Goal: Information Seeking & Learning: Understand process/instructions

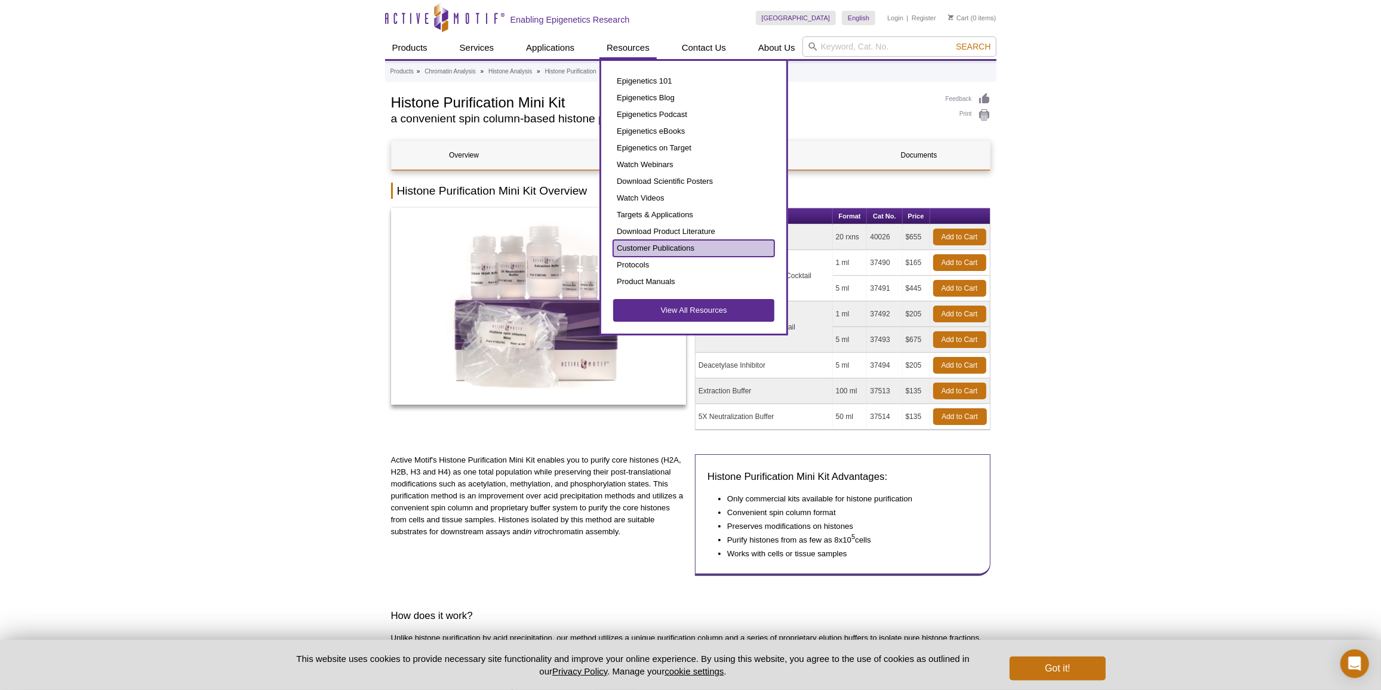
click at [645, 247] on link "Customer Publications" at bounding box center [693, 248] width 161 height 17
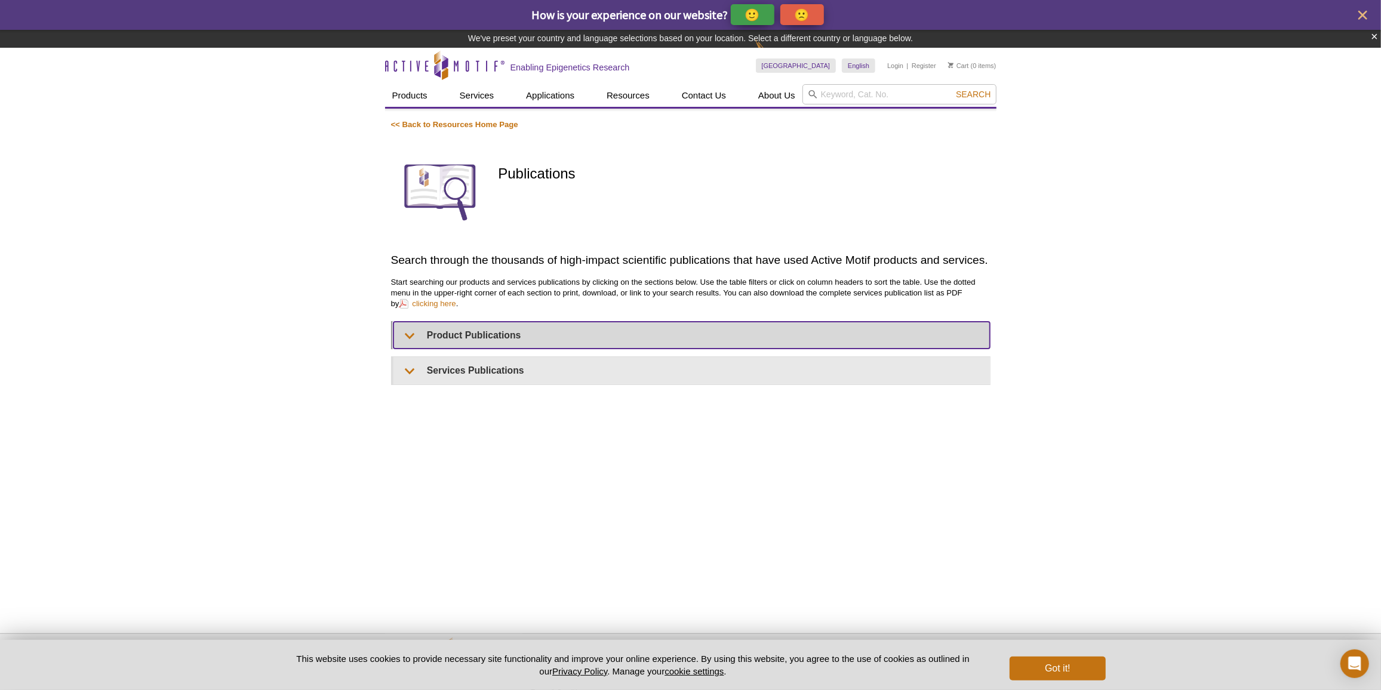
click at [452, 331] on summary "Product Publications" at bounding box center [692, 335] width 597 height 27
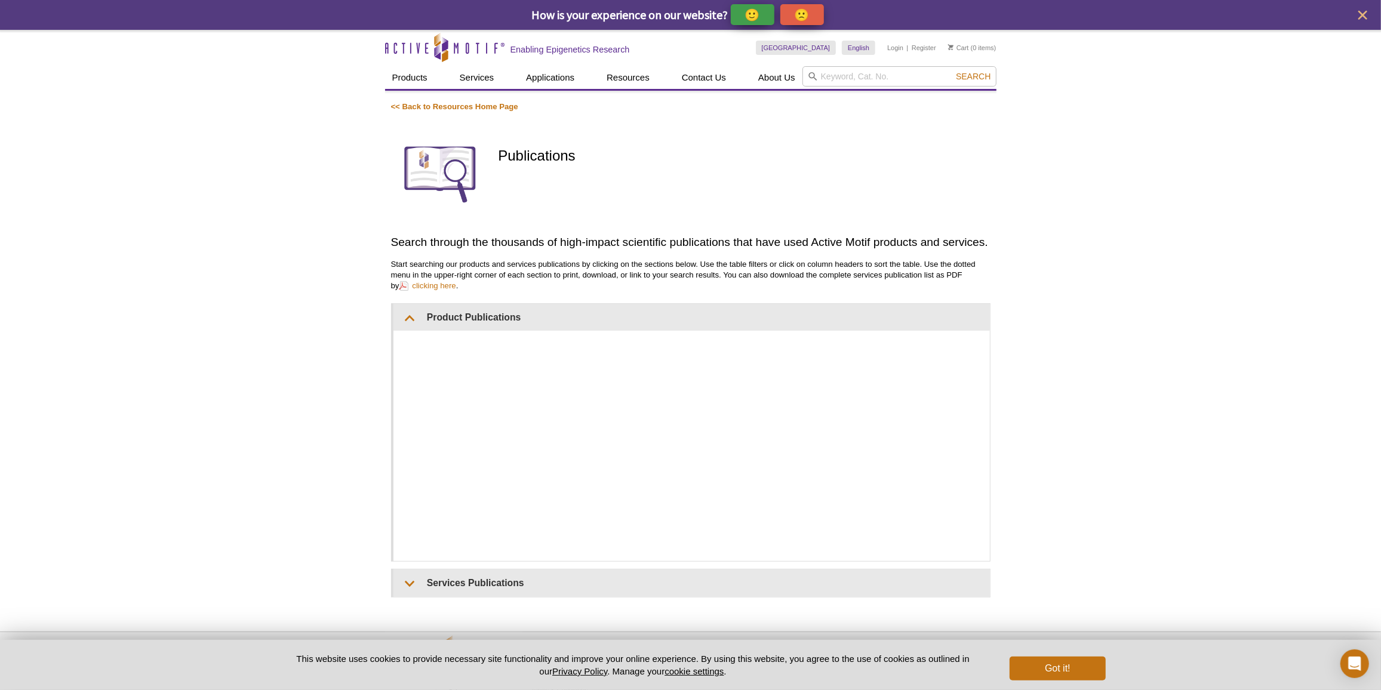
click at [1179, 335] on div "Active Motif Logo Enabling Epigenetics Research 0 Search Skip to content Active…" at bounding box center [690, 383] width 1381 height 707
click at [1120, 408] on div "Active Motif Logo Enabling Epigenetics Research 0 Search Skip to content Active…" at bounding box center [690, 383] width 1381 height 707
drag, startPoint x: 1113, startPoint y: 383, endPoint x: 1015, endPoint y: 366, distance: 99.5
click at [1113, 384] on div "Active Motif Logo Enabling Epigenetics Research 0 Search Skip to content Active…" at bounding box center [690, 383] width 1381 height 707
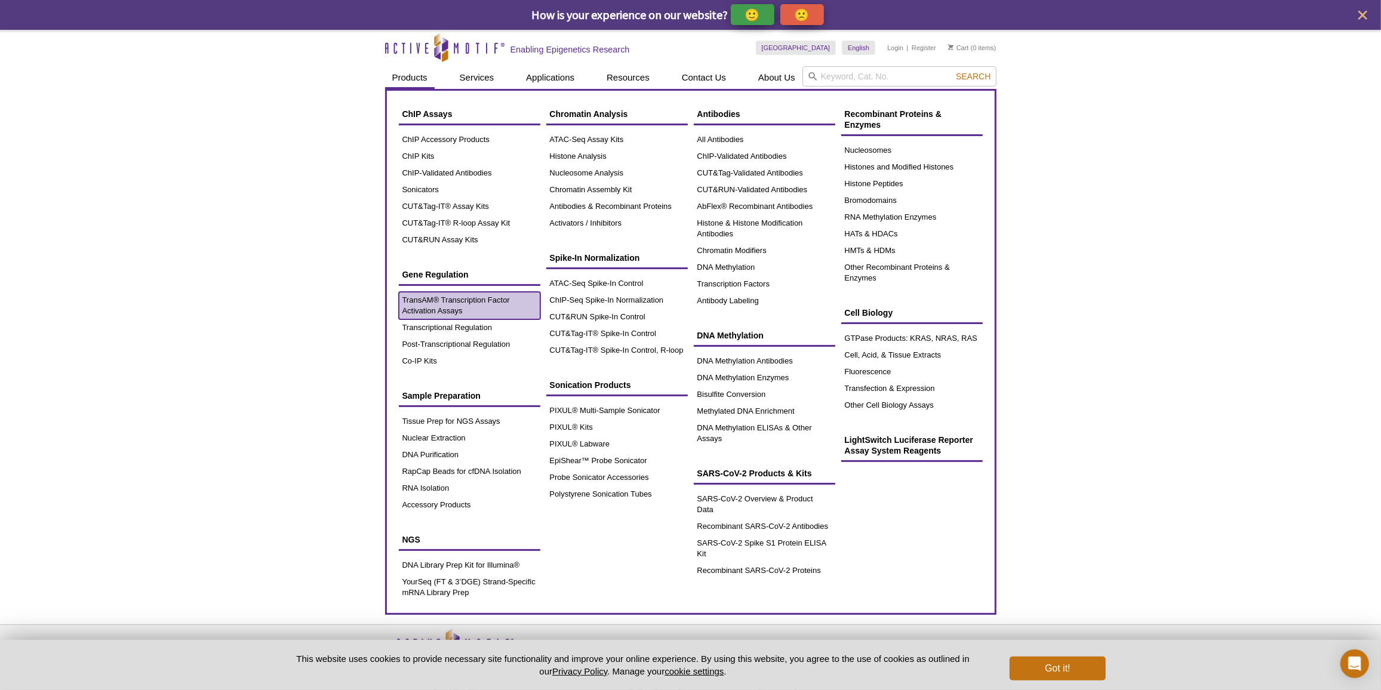
click at [434, 299] on link "TransAM® Transcription Factor Activation Assays" at bounding box center [470, 305] width 142 height 27
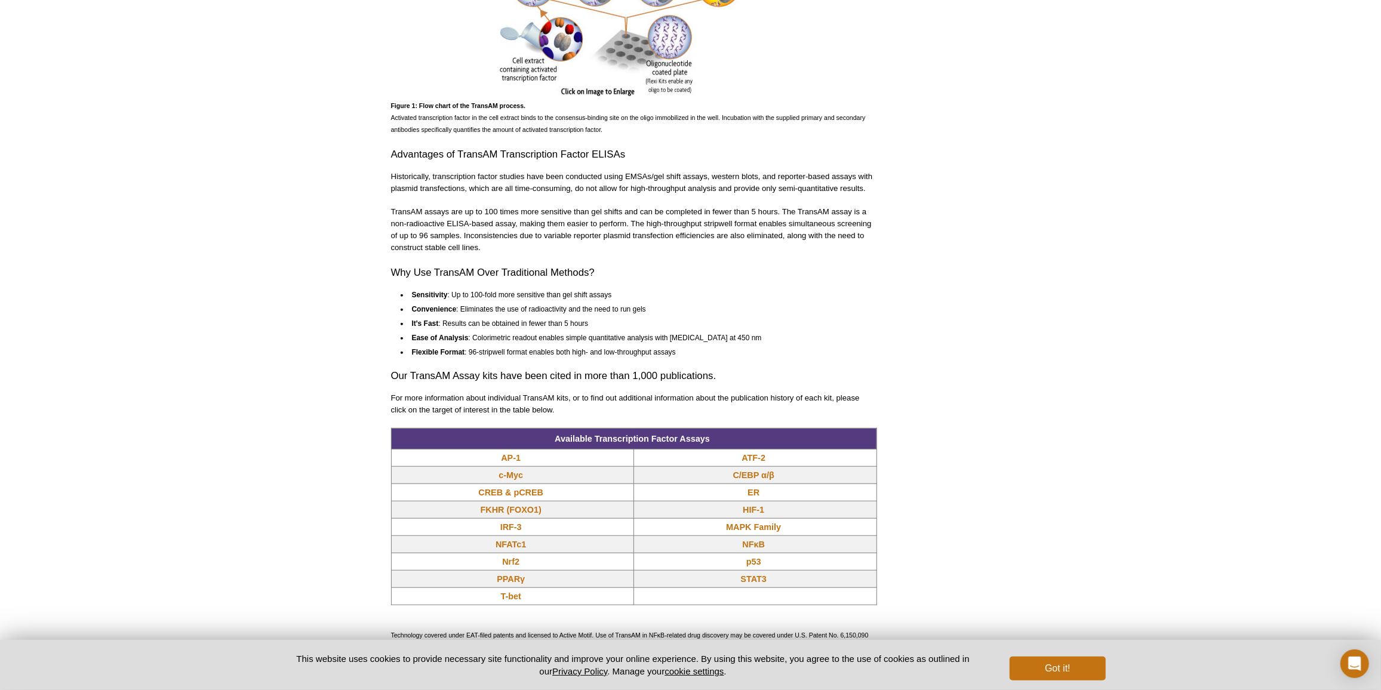
scroll to position [760, 0]
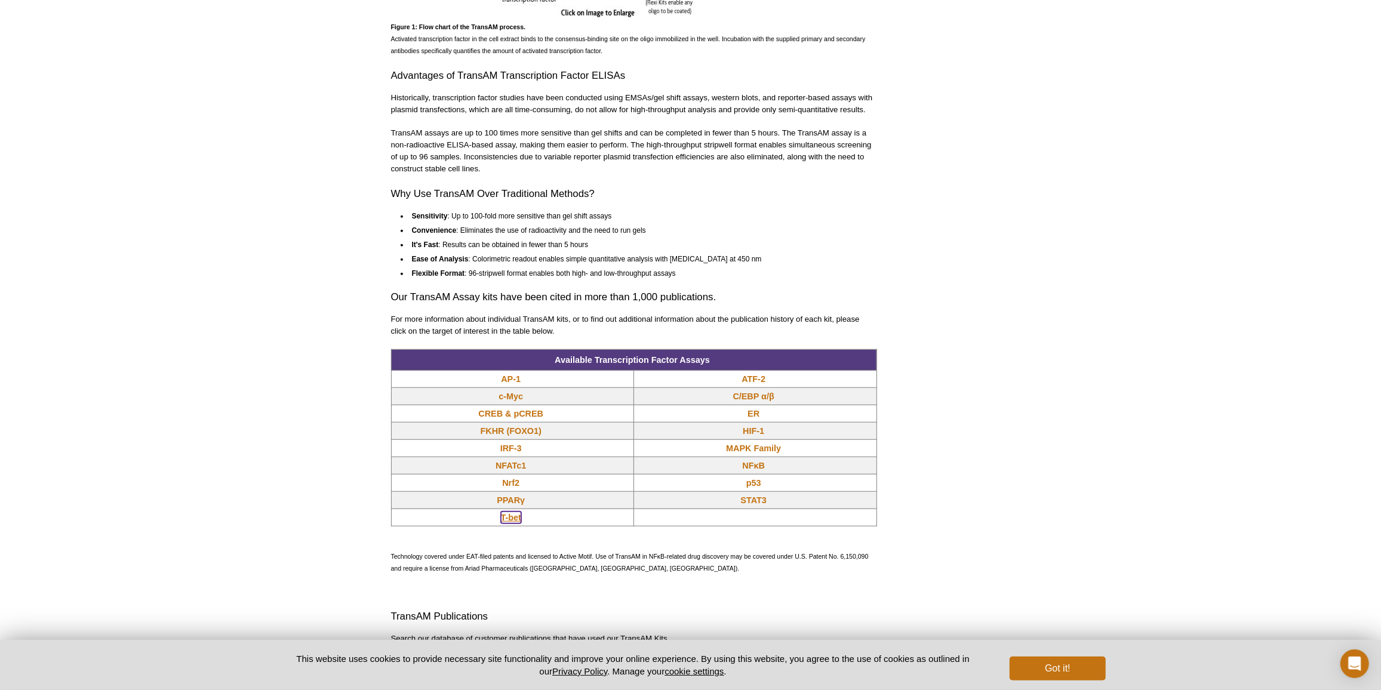
click at [515, 512] on link "T-bet" at bounding box center [511, 518] width 20 height 12
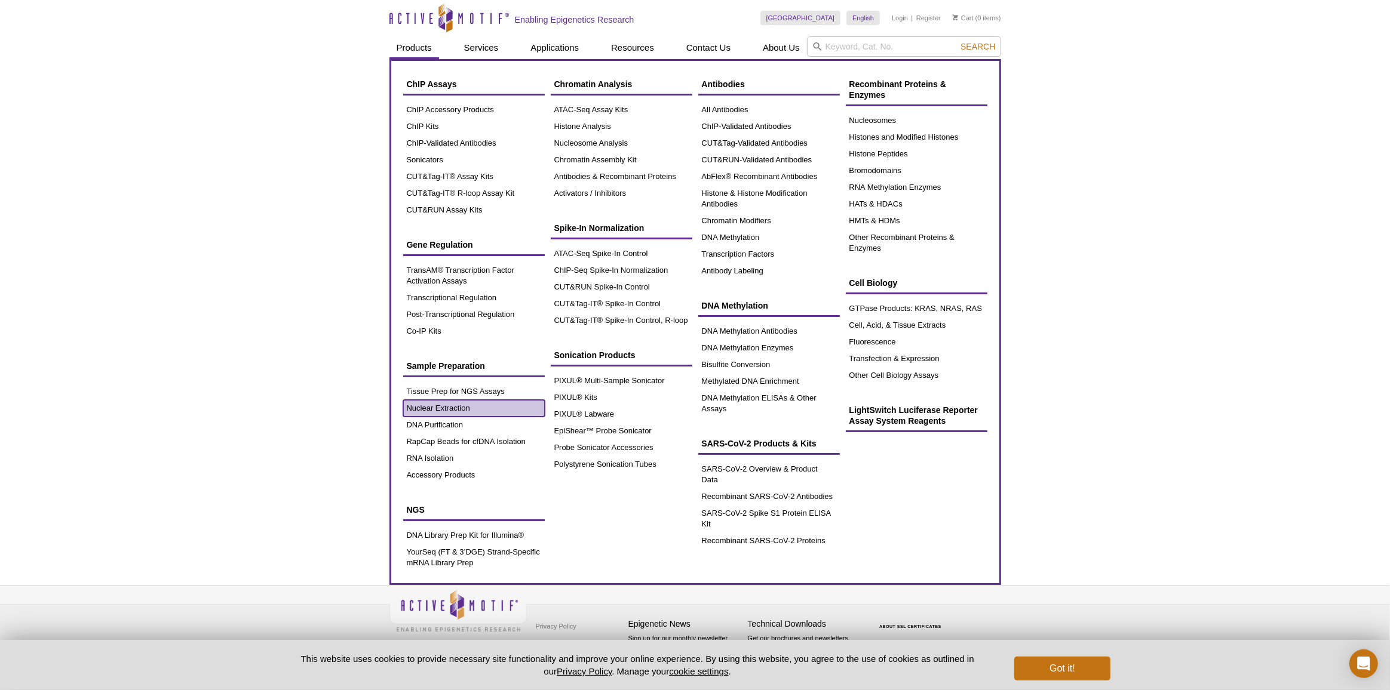
click at [455, 407] on link "Nuclear Extraction" at bounding box center [474, 408] width 142 height 17
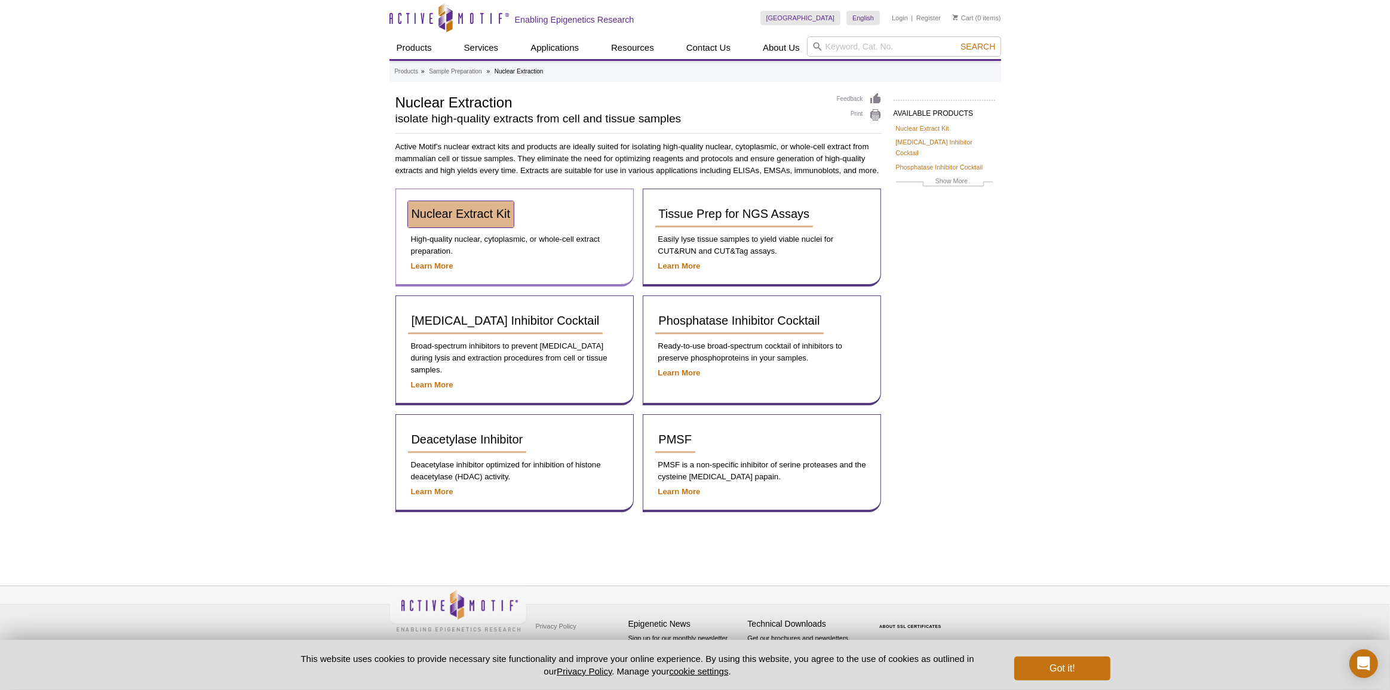
click at [484, 214] on span "Nuclear Extract Kit" at bounding box center [461, 213] width 99 height 13
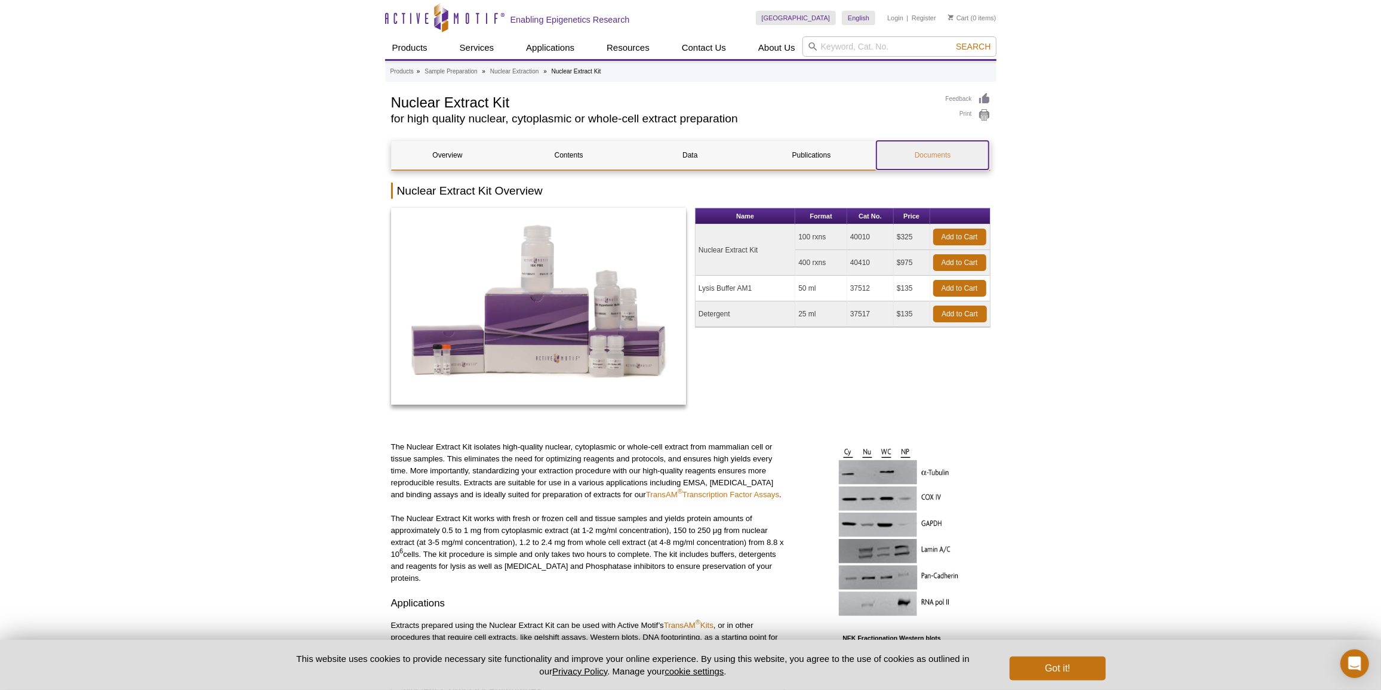
click at [949, 158] on link "Documents" at bounding box center [933, 155] width 112 height 29
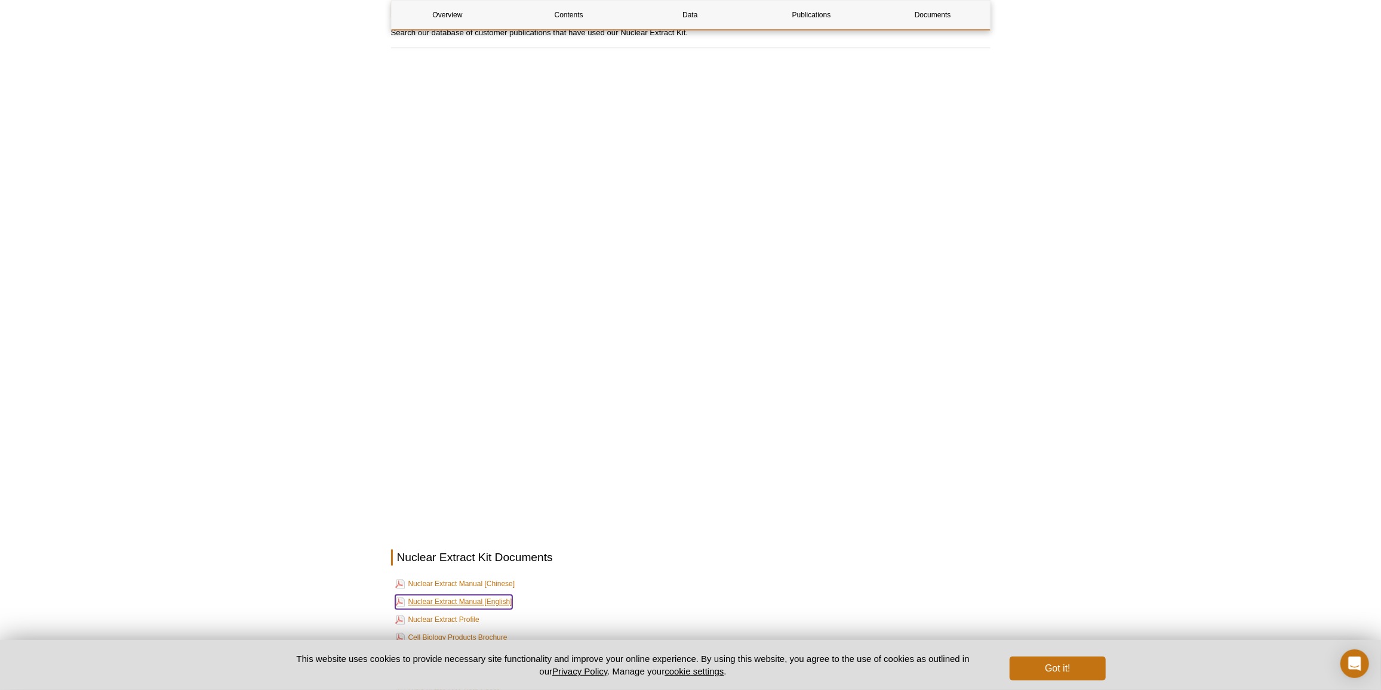
click at [480, 595] on link "Nuclear Extract Manual [English]" at bounding box center [453, 602] width 117 height 14
